Goal: Information Seeking & Learning: Learn about a topic

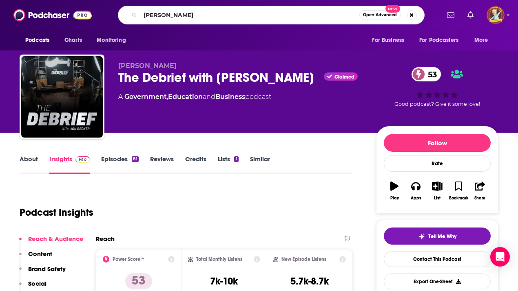
type input "[PERSON_NAME]"
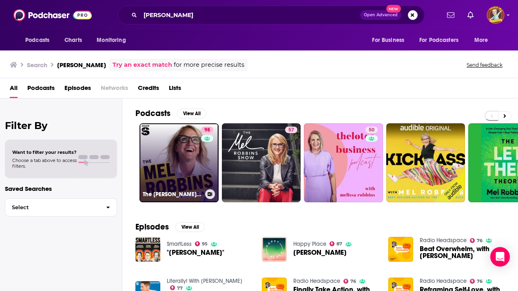
click at [196, 157] on link "98 The [PERSON_NAME] Podcast" at bounding box center [178, 163] width 79 height 79
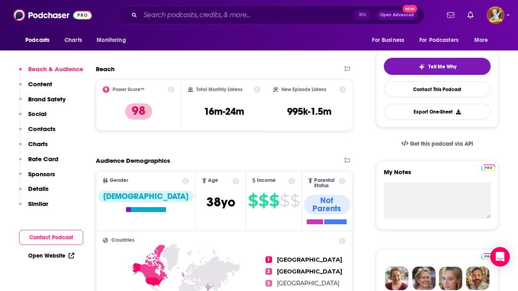
scroll to position [314, 0]
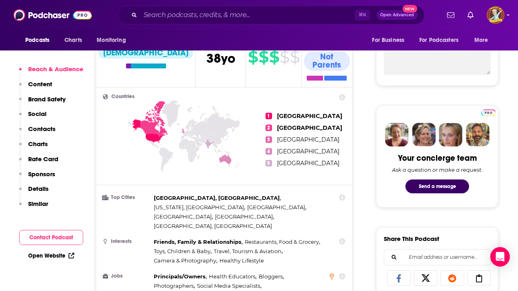
click at [38, 143] on p "Charts" at bounding box center [38, 144] width 20 height 8
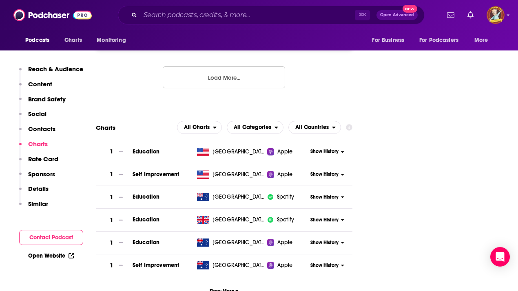
scroll to position [1261, 0]
click at [221, 289] on span "Show More" at bounding box center [224, 292] width 29 height 6
click at [46, 158] on p "Rate Card" at bounding box center [43, 159] width 30 height 8
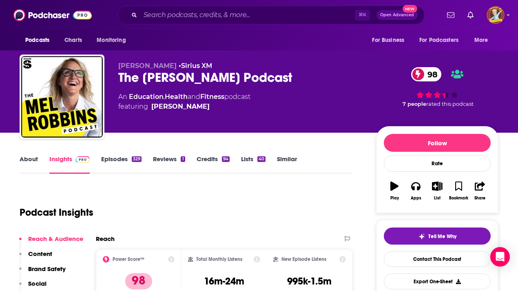
scroll to position [0, 1]
click at [173, 13] on input "Search podcasts, credits, & more..." at bounding box center [247, 15] width 214 height 13
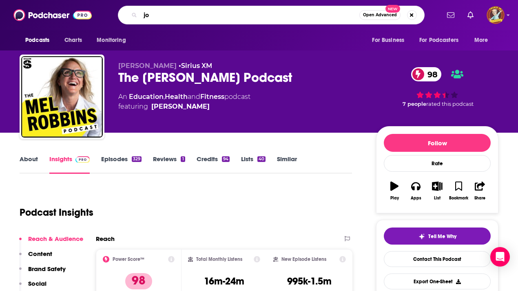
type input "j"
type input "the [PERSON_NAME] experience"
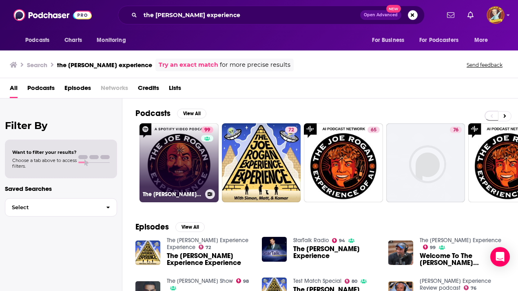
click at [177, 142] on link "99 The [PERSON_NAME] Experience" at bounding box center [178, 163] width 79 height 79
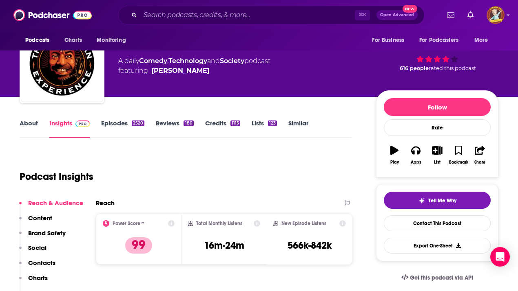
scroll to position [56, 0]
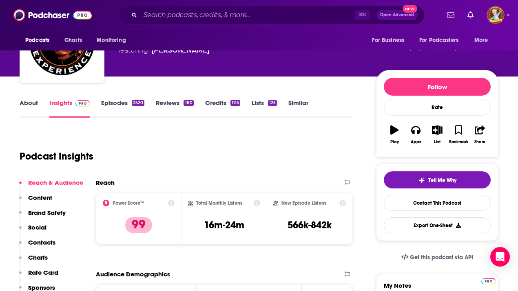
click at [40, 260] on p "Charts" at bounding box center [38, 258] width 20 height 8
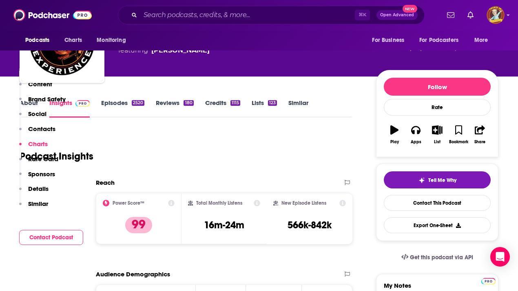
scroll to position [1169, 0]
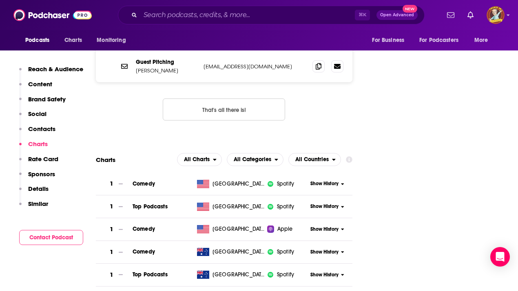
click at [52, 164] on button "Rate Card" at bounding box center [38, 162] width 39 height 15
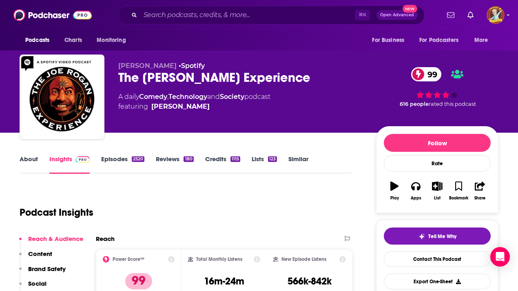
scroll to position [0, 0]
click at [223, 159] on link "Credits 1115" at bounding box center [222, 164] width 35 height 19
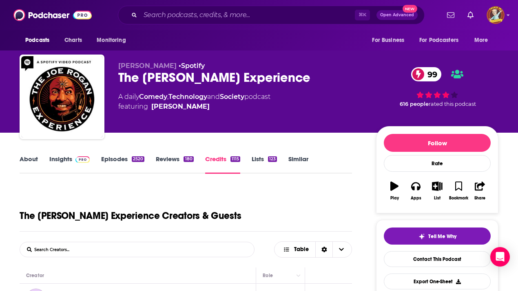
click at [168, 161] on link "Reviews 180" at bounding box center [175, 164] width 38 height 19
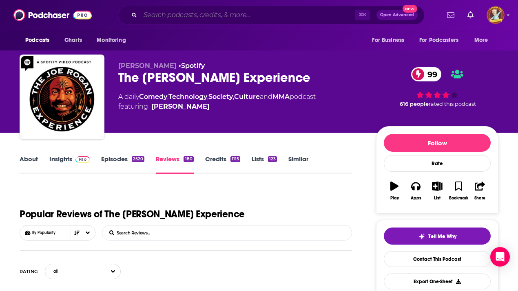
click at [242, 14] on input "Search podcasts, credits, & more..." at bounding box center [247, 15] width 214 height 13
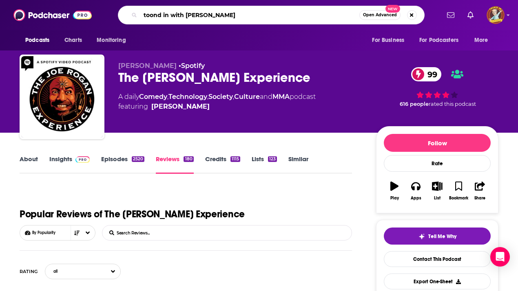
type input "toond in with [PERSON_NAME]"
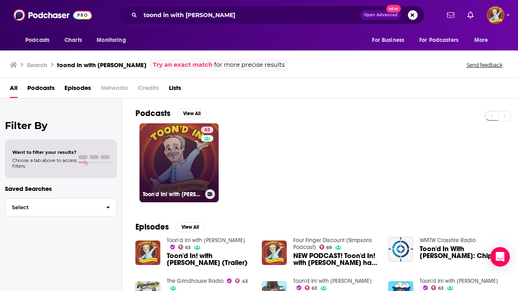
click at [203, 143] on div "63" at bounding box center [208, 158] width 14 height 63
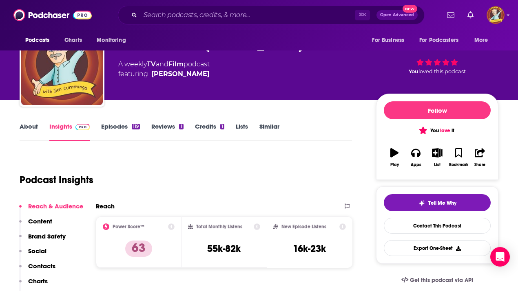
scroll to position [172, 0]
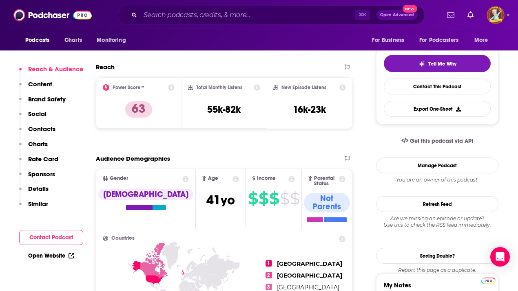
click at [51, 161] on p "Rate Card" at bounding box center [43, 159] width 30 height 8
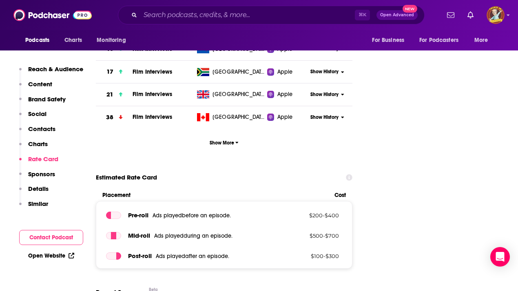
click at [44, 145] on p "Charts" at bounding box center [38, 144] width 20 height 8
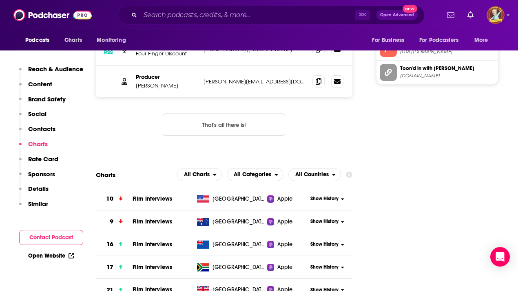
click at [62, 242] on button "Contact Podcast" at bounding box center [51, 237] width 64 height 15
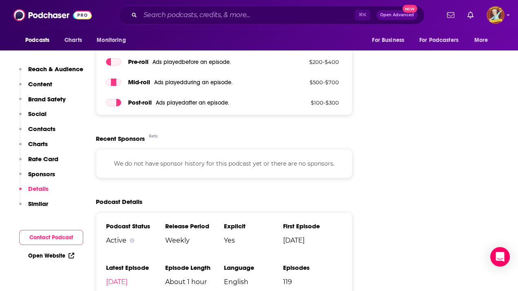
scroll to position [1338, 1]
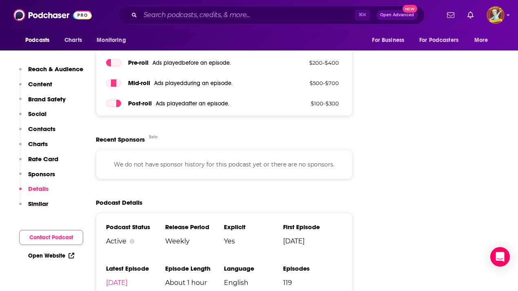
click at [47, 178] on p "Sponsors" at bounding box center [41, 174] width 27 height 8
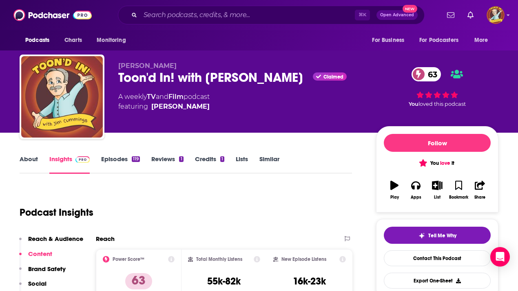
scroll to position [0, 1]
